Goal: Task Accomplishment & Management: Complete application form

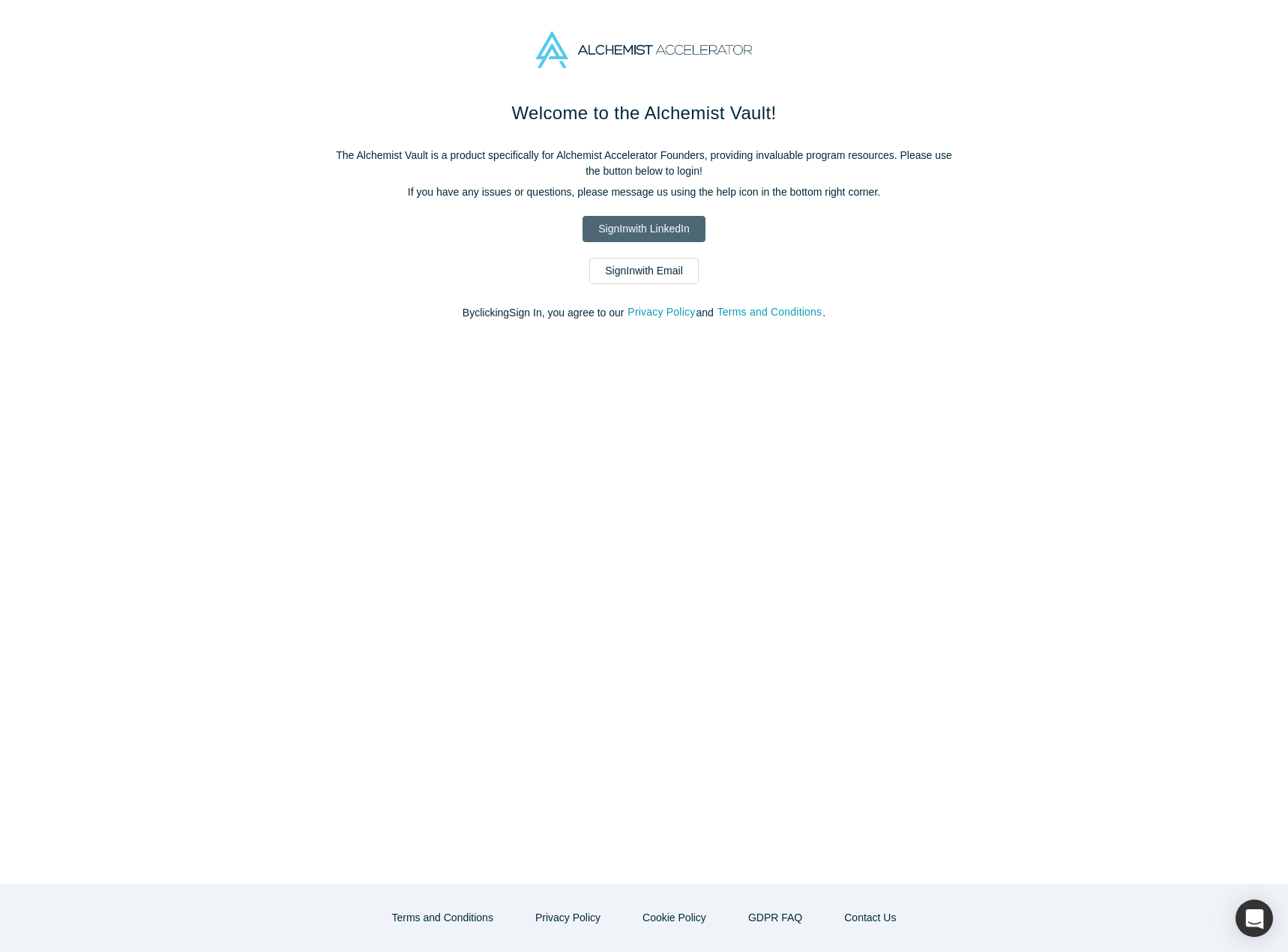
click at [632, 215] on link "Sign In with LinkedIn" at bounding box center [644, 228] width 122 height 26
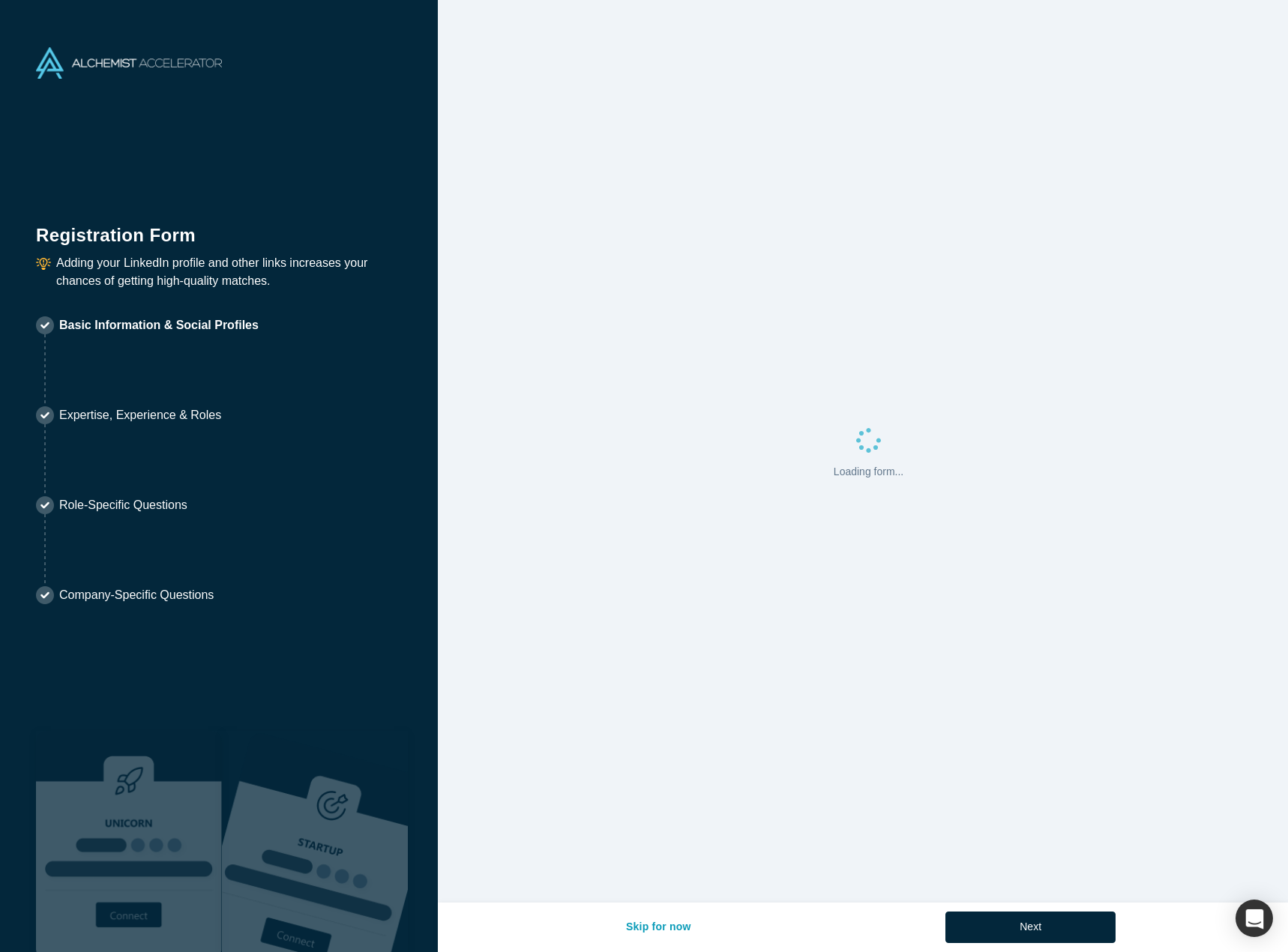
select select "JP"
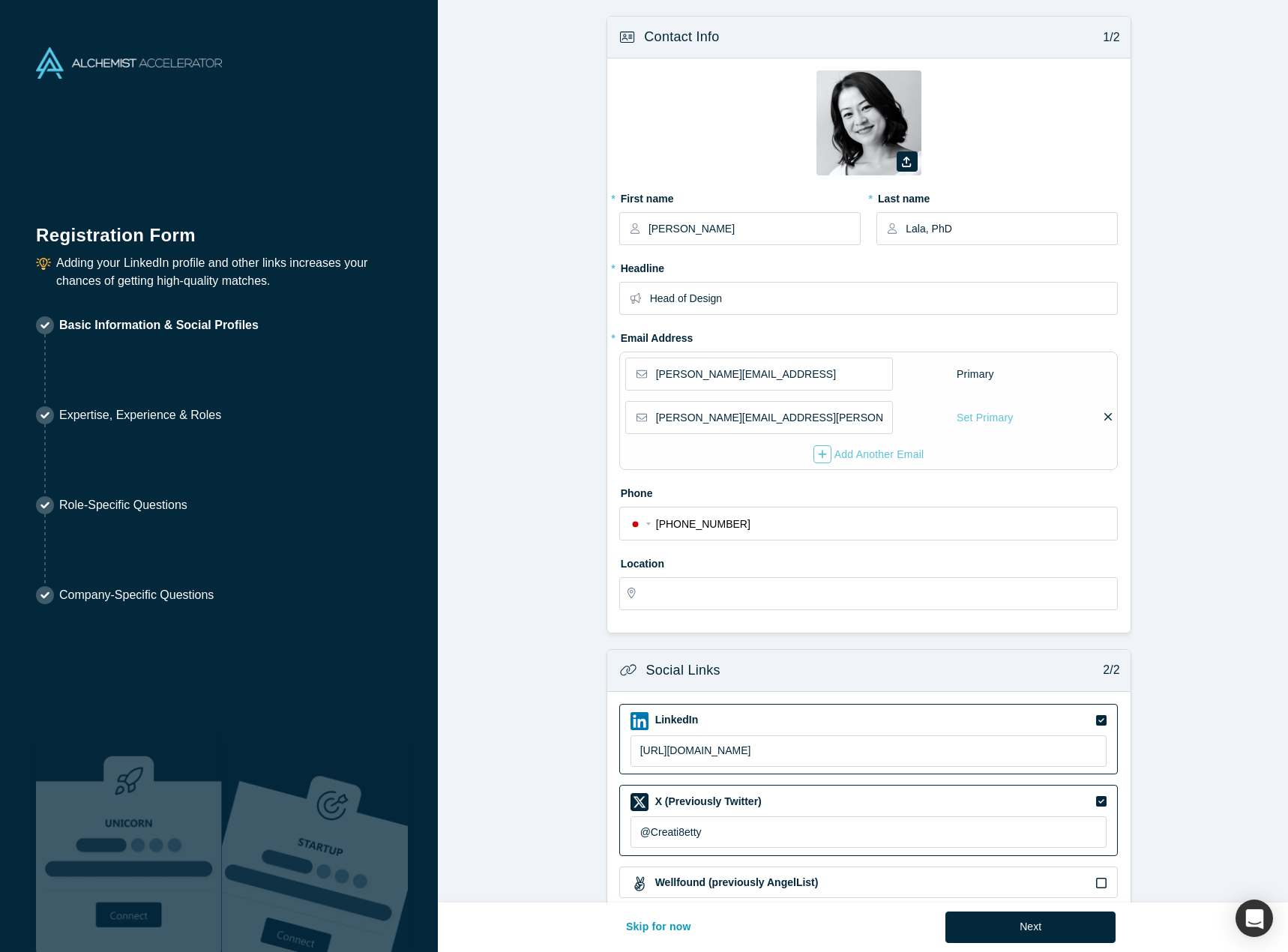
type input "Tokyo, Japan"
